Goal: Task Accomplishment & Management: Manage account settings

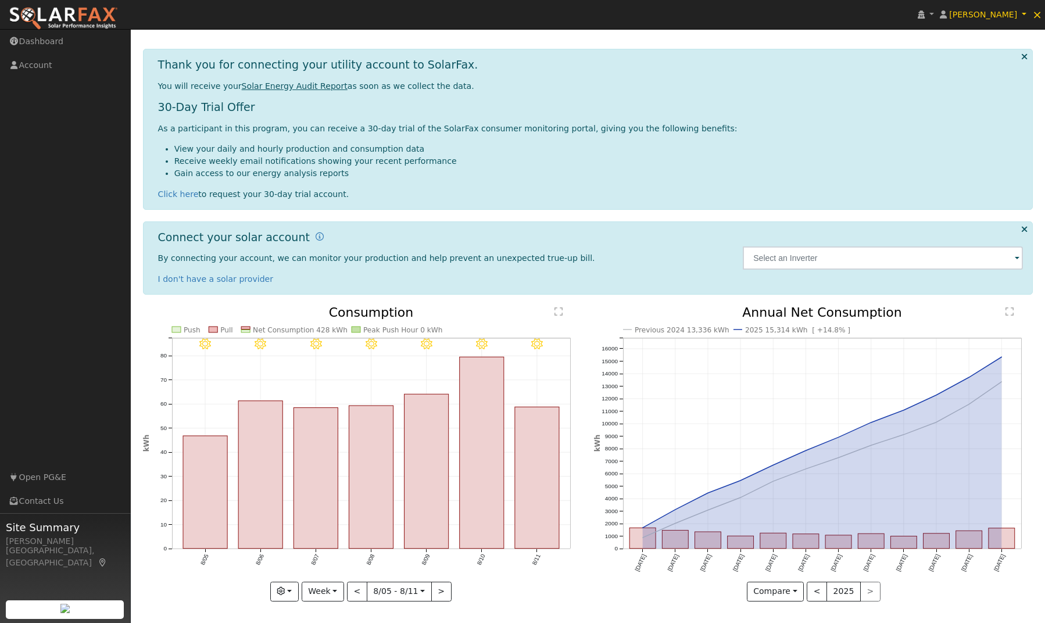
scroll to position [29, 0]
click at [820, 594] on button "<" at bounding box center [816, 592] width 20 height 20
click at [814, 589] on button "<" at bounding box center [816, 592] width 20 height 20
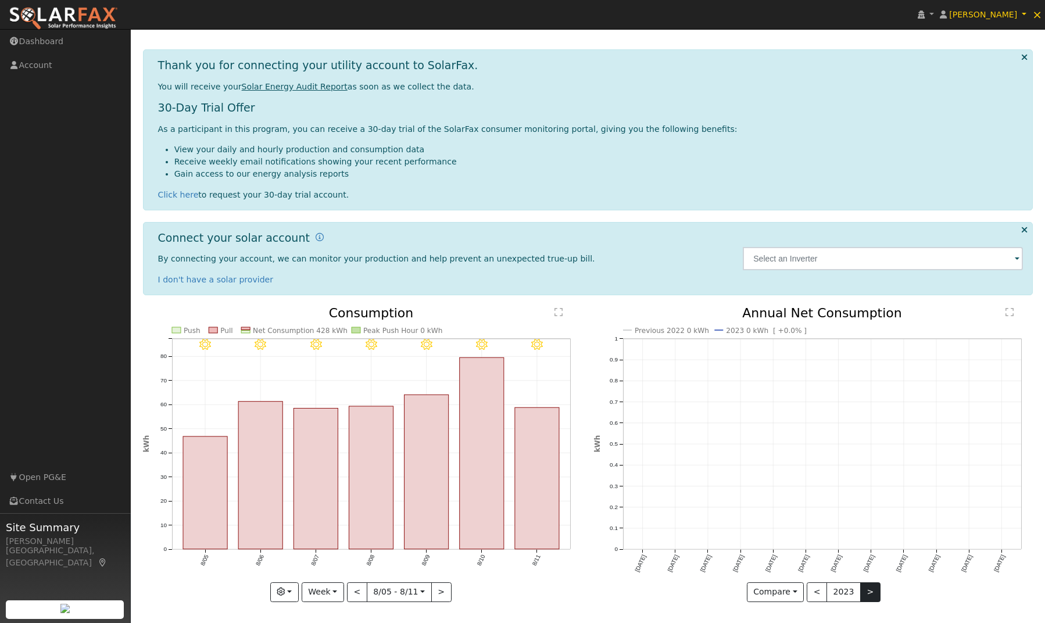
click at [863, 589] on button ">" at bounding box center [870, 592] width 20 height 20
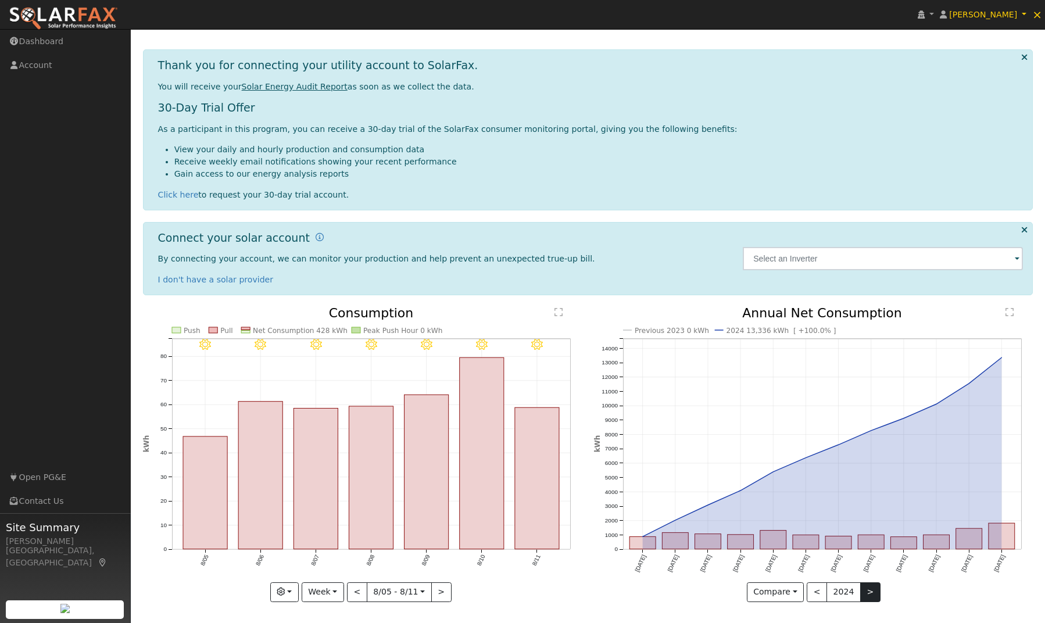
click at [863, 589] on button ">" at bounding box center [870, 592] width 20 height 20
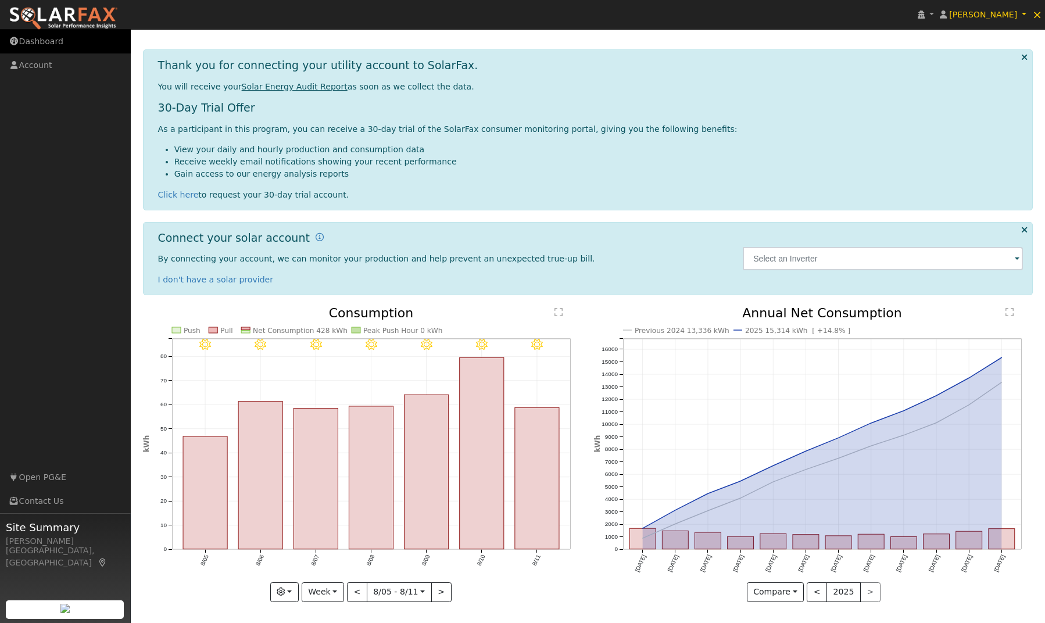
click at [44, 41] on link "Dashboard" at bounding box center [65, 42] width 131 height 24
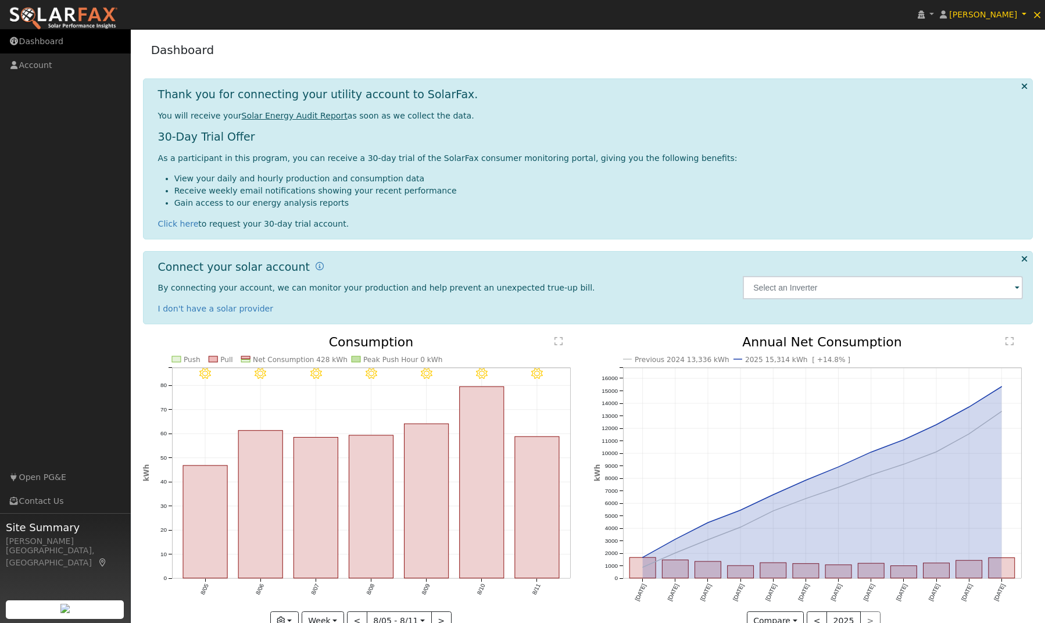
click at [18, 40] on icon at bounding box center [14, 41] width 10 height 8
click at [70, 12] on img at bounding box center [63, 18] width 109 height 24
click at [1039, 15] on span "×" at bounding box center [1037, 15] width 10 height 14
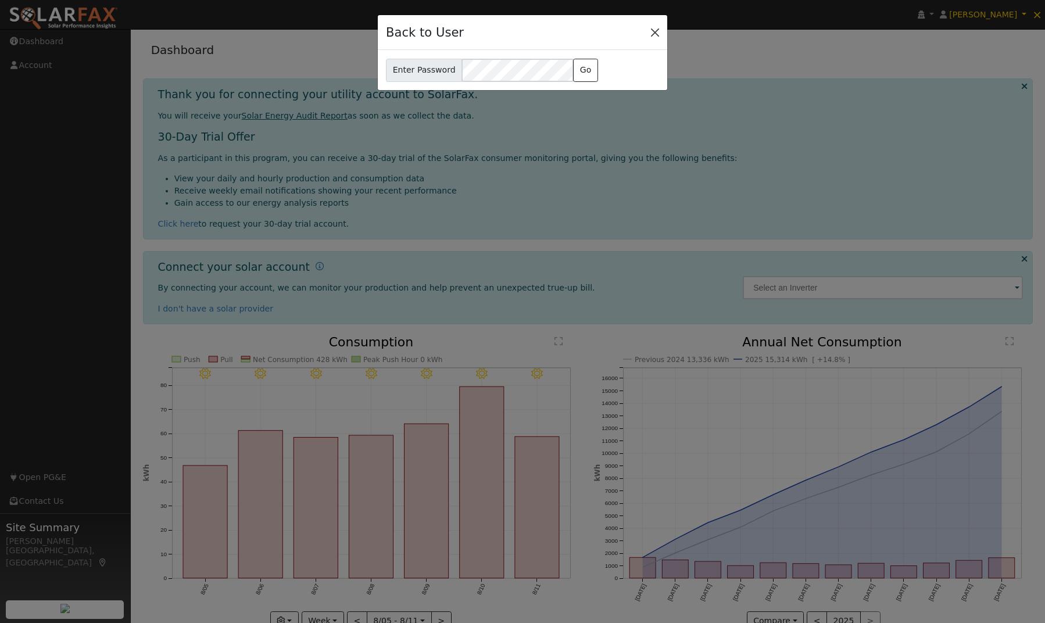
click at [659, 28] on button "Close" at bounding box center [655, 32] width 16 height 16
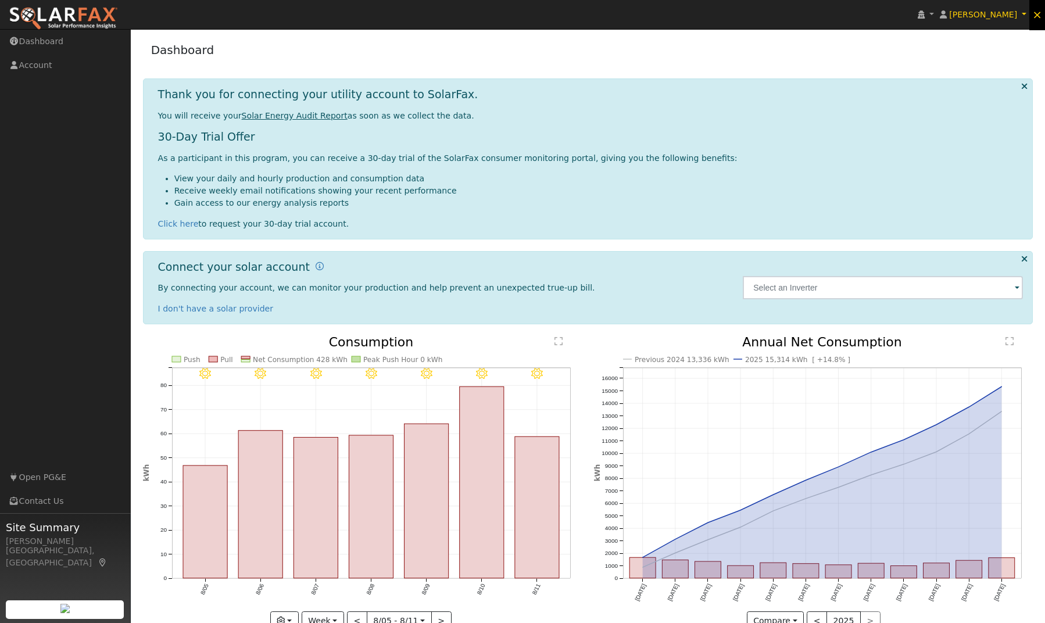
click at [1038, 15] on span "×" at bounding box center [1037, 15] width 10 height 14
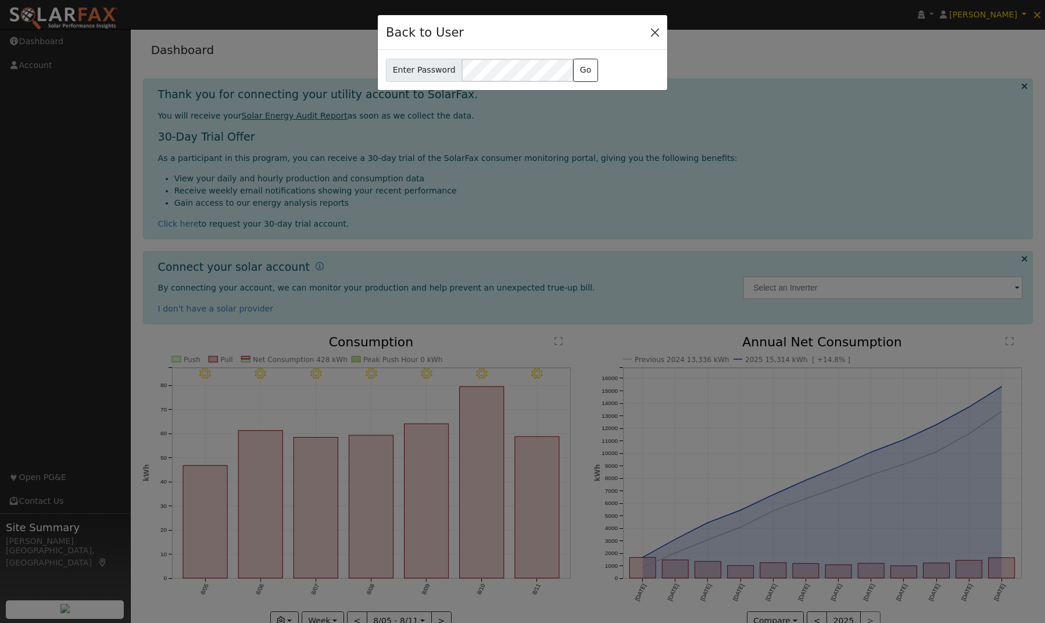
click at [655, 34] on button "Close" at bounding box center [655, 32] width 16 height 16
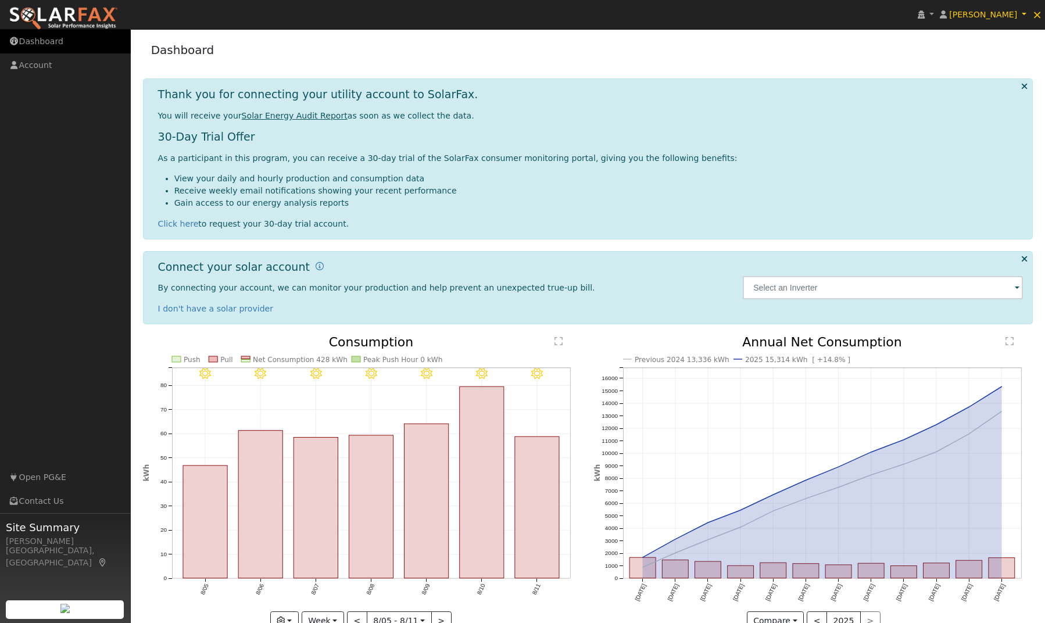
click at [49, 45] on link "Dashboard" at bounding box center [65, 42] width 131 height 24
click at [38, 66] on link "Account" at bounding box center [65, 65] width 131 height 24
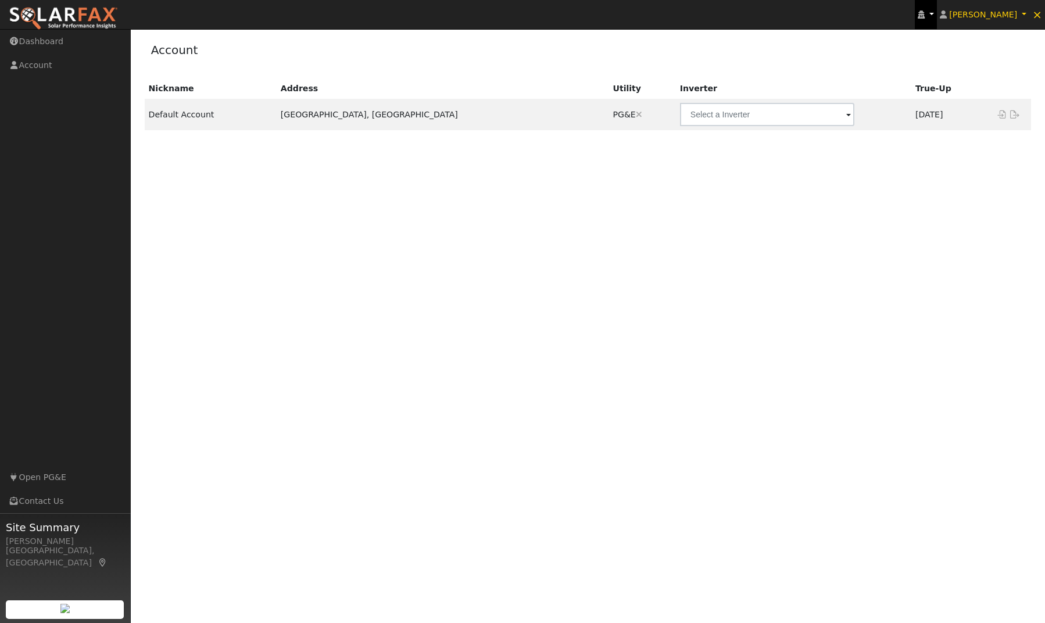
click at [937, 12] on link at bounding box center [926, 14] width 22 height 29
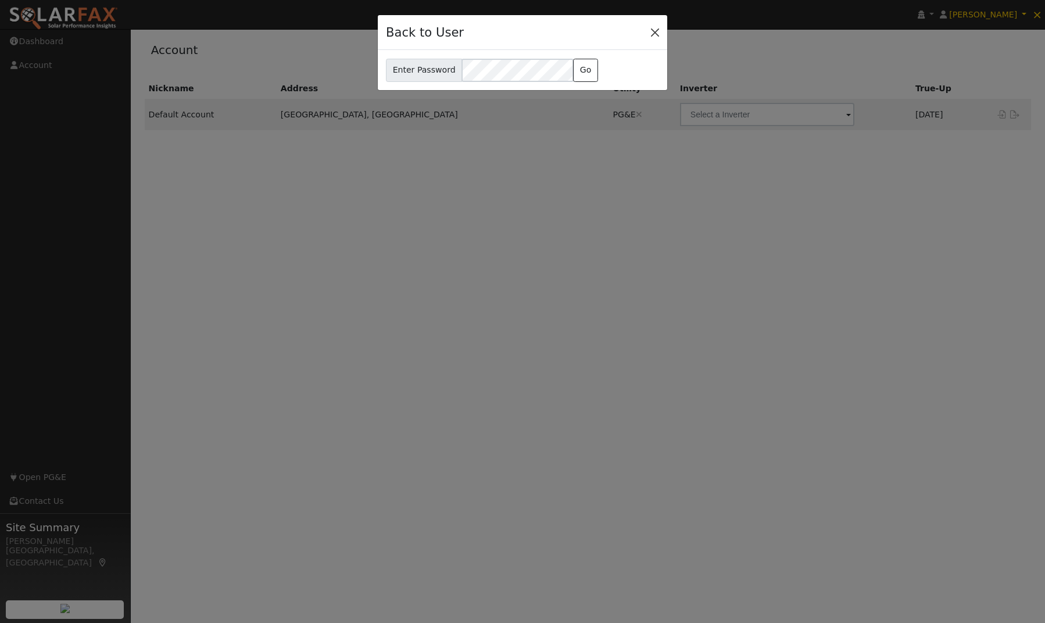
click at [659, 33] on button "Close" at bounding box center [655, 32] width 16 height 16
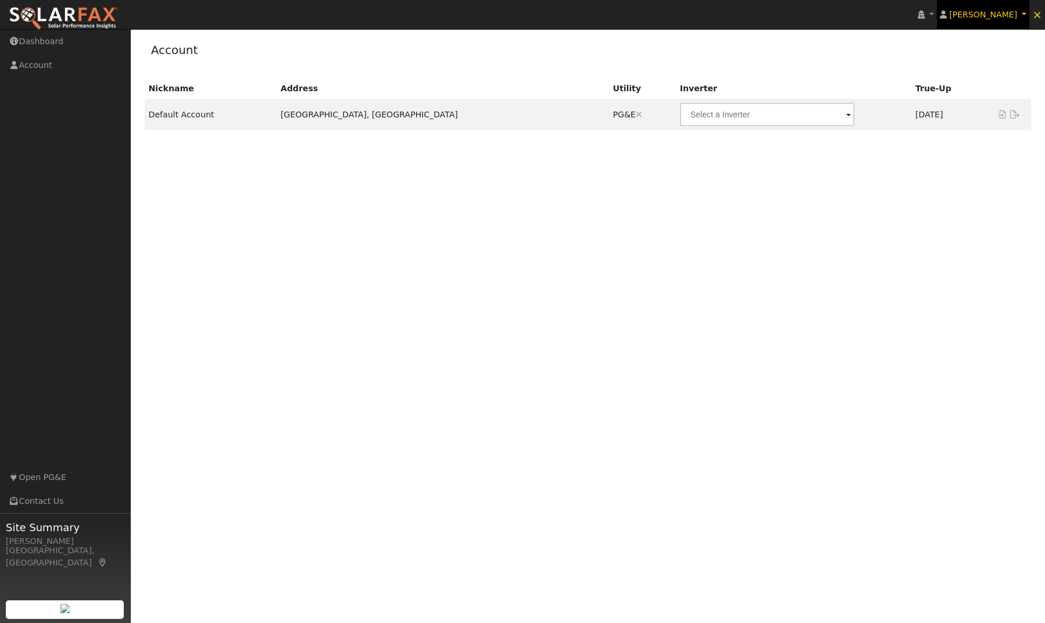
click at [985, 15] on span "[PERSON_NAME]" at bounding box center [983, 14] width 68 height 9
click at [969, 150] on link "Log Out" at bounding box center [980, 151] width 95 height 16
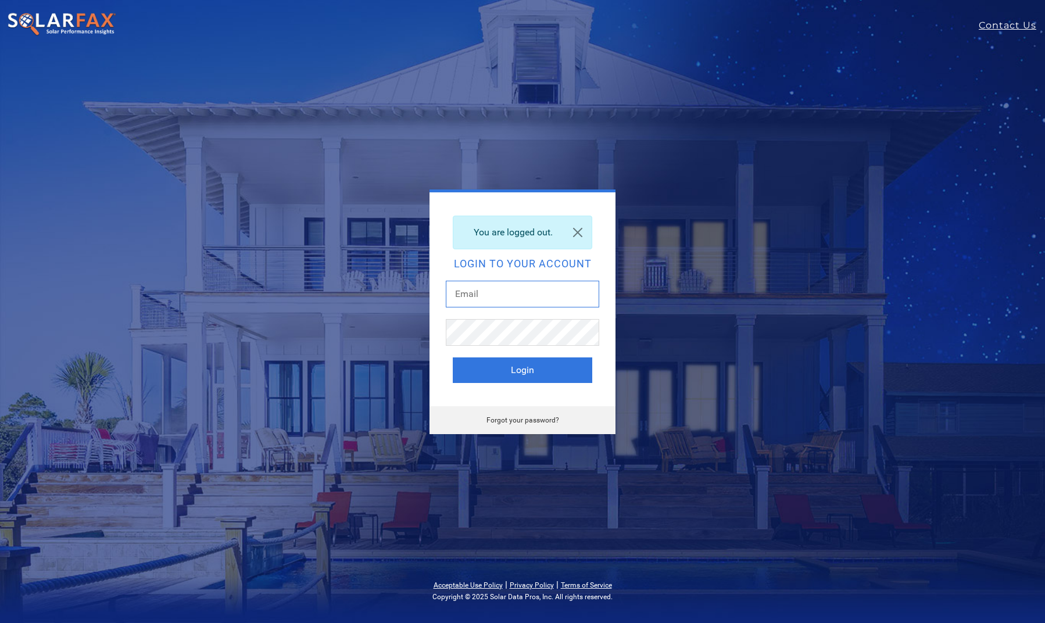
type input "[EMAIL_ADDRESS][DOMAIN_NAME]"
click at [522, 370] on button "Login" at bounding box center [522, 370] width 139 height 26
